Goal: Task Accomplishment & Management: Use online tool/utility

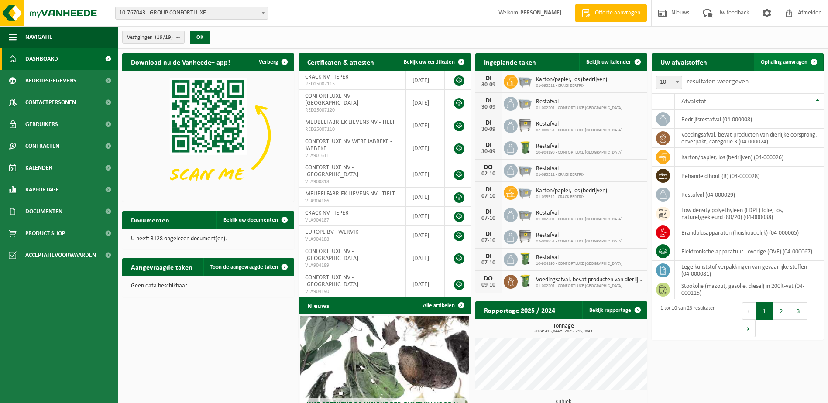
click at [789, 57] on link "Ophaling aanvragen" at bounding box center [788, 61] width 69 height 17
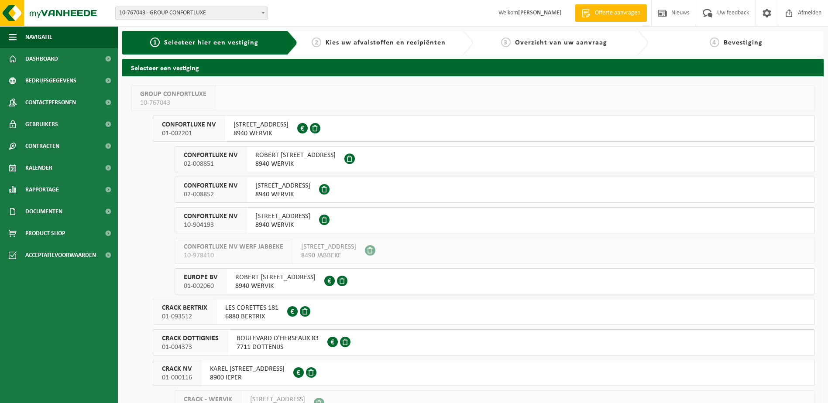
click at [329, 185] on span at bounding box center [324, 189] width 10 height 10
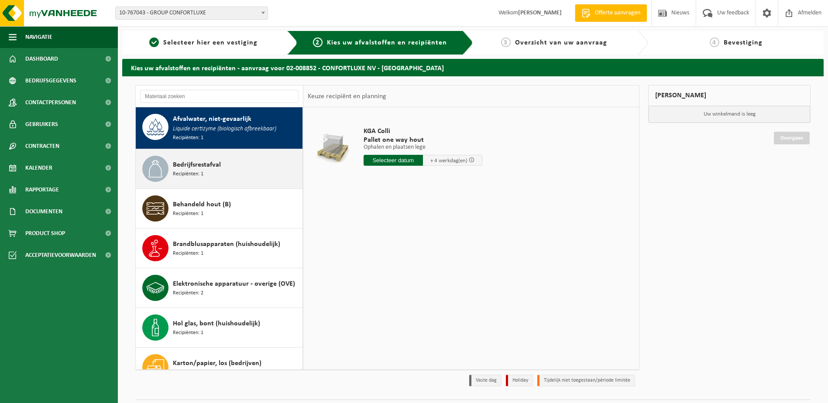
click at [220, 161] on span "Bedrijfsrestafval" at bounding box center [197, 165] width 48 height 10
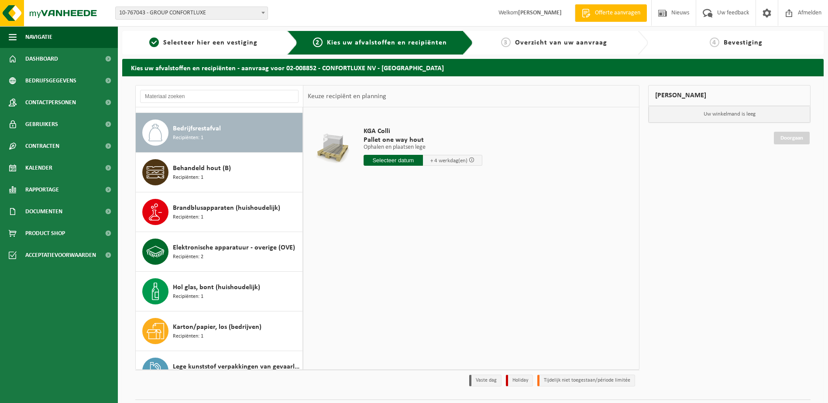
scroll to position [41, 0]
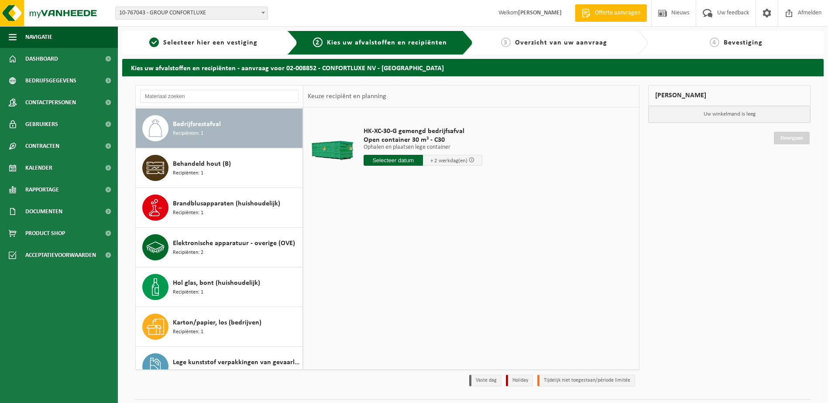
click at [397, 162] on input "text" at bounding box center [393, 160] width 59 height 11
click at [380, 265] on div "30" at bounding box center [386, 266] width 15 height 14
type input "Van 2025-09-30"
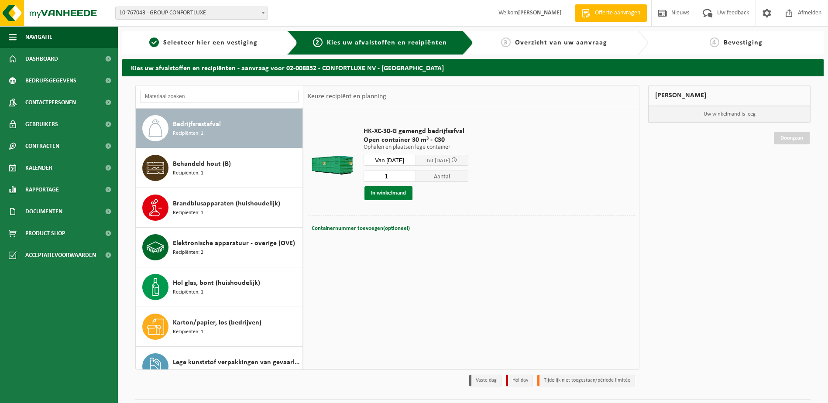
click at [385, 192] on button "In winkelmand" at bounding box center [388, 193] width 48 height 14
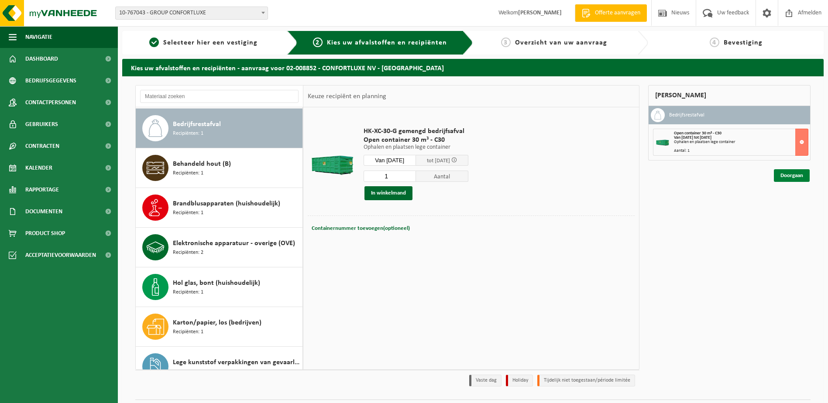
click at [789, 173] on link "Doorgaan" at bounding box center [792, 175] width 36 height 13
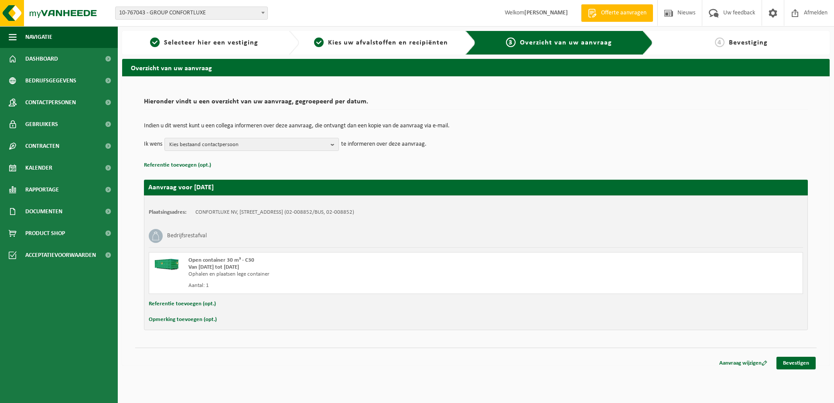
click at [233, 153] on div "Indien u dit wenst kunt u een collega informeren over deze aanvraag, die ontvan…" at bounding box center [476, 136] width 664 height 45
click at [799, 364] on link "Bevestigen" at bounding box center [796, 363] width 39 height 13
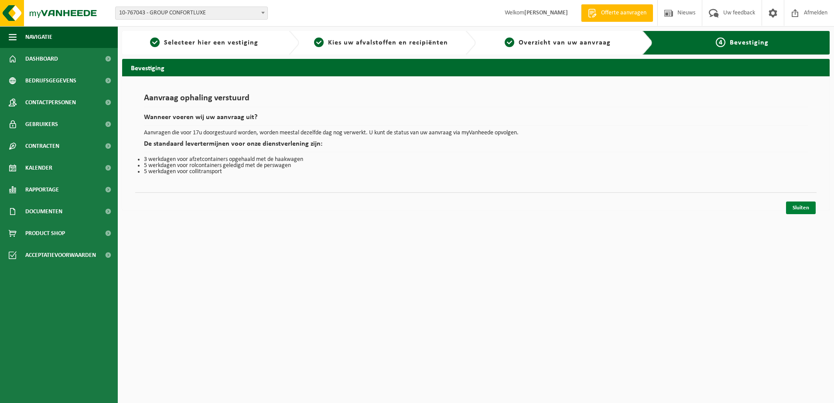
click at [799, 208] on link "Sluiten" at bounding box center [801, 208] width 30 height 13
